Goal: Task Accomplishment & Management: Manage account settings

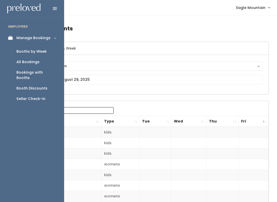
click at [10, 39] on icon at bounding box center [11, 38] width 7 height 4
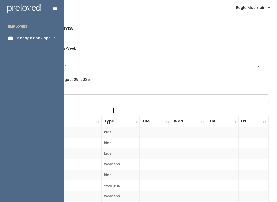
click at [54, 33] on link "Manage Bookings" at bounding box center [32, 38] width 64 height 12
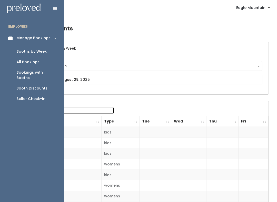
click at [21, 71] on div "Bookings with Booths" at bounding box center [35, 75] width 39 height 11
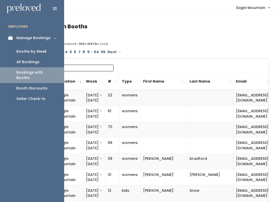
click at [26, 51] on div "Booths by Week" at bounding box center [31, 51] width 30 height 5
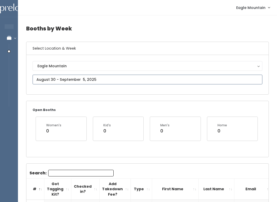
click at [91, 78] on input "text" at bounding box center [148, 80] width 230 height 10
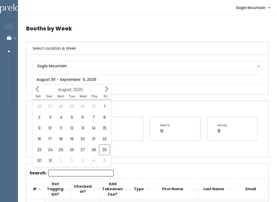
click at [154, 143] on div "Men's 0" at bounding box center [175, 132] width 57 height 30
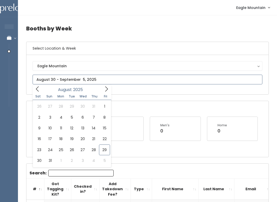
click at [106, 89] on icon at bounding box center [107, 89] width 6 height 6
type input "August 30 to September 5"
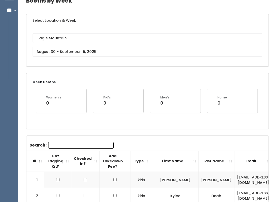
scroll to position [27, 0]
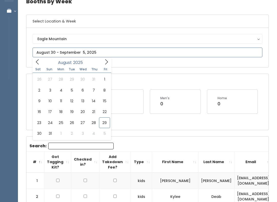
click at [104, 66] on span at bounding box center [106, 62] width 10 height 8
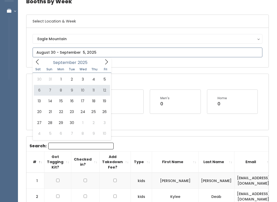
type input "September 6 to September 12"
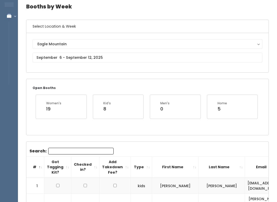
scroll to position [22, 0]
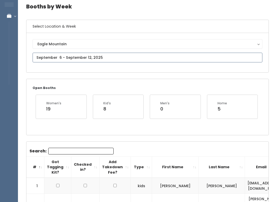
click at [57, 58] on input "text" at bounding box center [148, 58] width 230 height 10
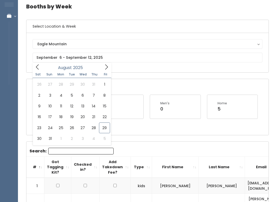
click at [162, 82] on div "Open Booths Women's 19 Kid's 8 Men's 0 Home 5" at bounding box center [147, 107] width 242 height 56
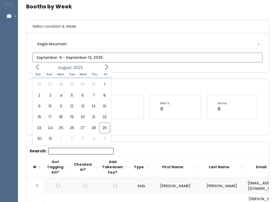
click at [93, 62] on input "text" at bounding box center [148, 58] width 230 height 10
click at [142, 55] on input "text" at bounding box center [148, 58] width 230 height 10
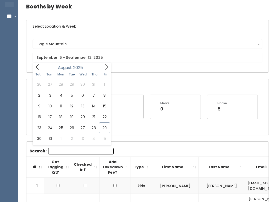
click at [160, 104] on div "Men's" at bounding box center [164, 103] width 9 height 5
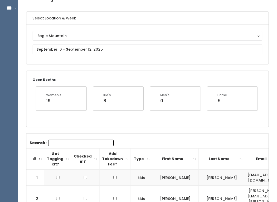
scroll to position [0, 0]
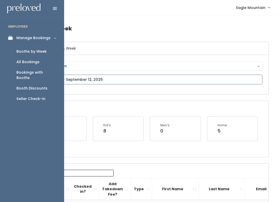
click at [134, 78] on input "text" at bounding box center [148, 80] width 230 height 10
